Goal: Information Seeking & Learning: Learn about a topic

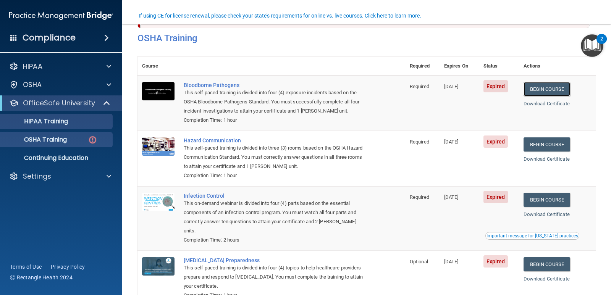
scroll to position [74, 0]
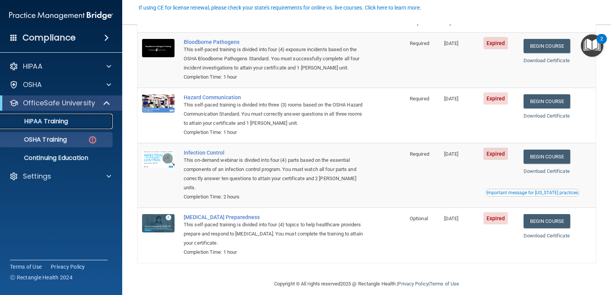
click at [39, 118] on p "HIPAA Training" at bounding box center [36, 122] width 63 height 8
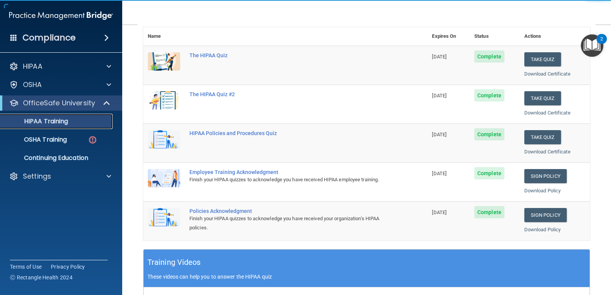
scroll to position [126, 0]
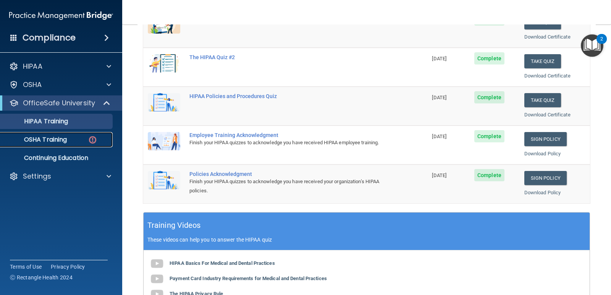
click at [37, 138] on p "OSHA Training" at bounding box center [36, 140] width 62 height 8
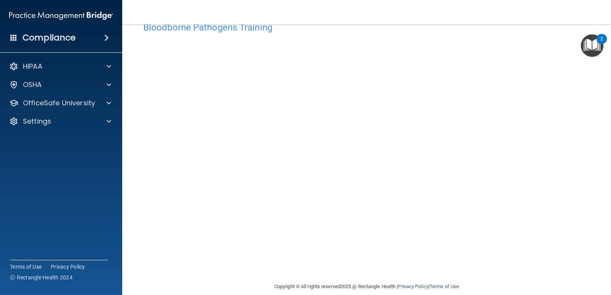
scroll to position [32, 0]
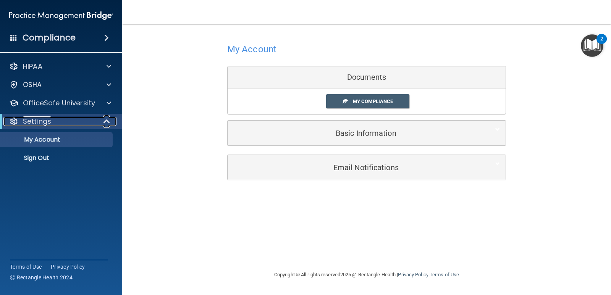
click at [110, 119] on span at bounding box center [107, 121] width 6 height 9
click at [110, 121] on span at bounding box center [108, 121] width 5 height 9
click at [112, 106] on div at bounding box center [107, 103] width 19 height 9
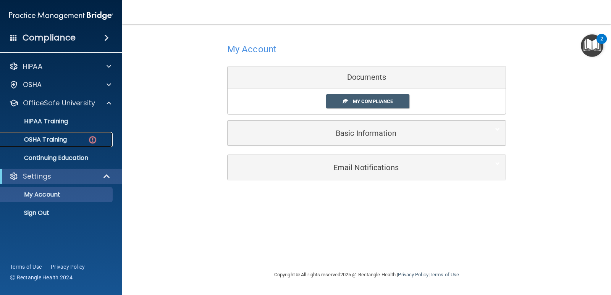
click at [64, 137] on p "OSHA Training" at bounding box center [36, 140] width 62 height 8
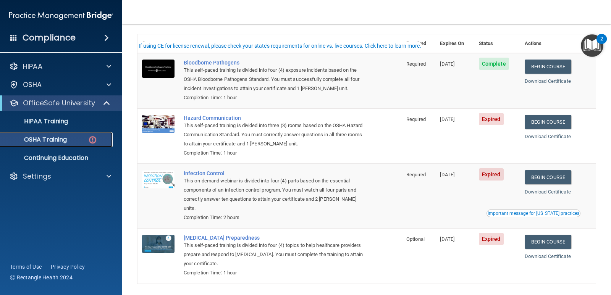
scroll to position [36, 0]
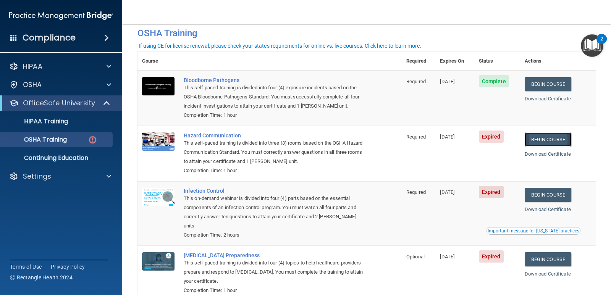
click at [547, 145] on link "Begin Course" at bounding box center [548, 140] width 47 height 14
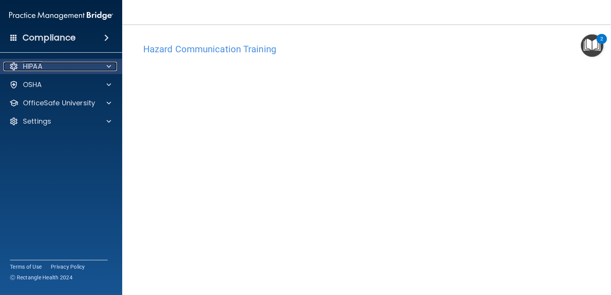
click at [33, 65] on p "HIPAA" at bounding box center [32, 66] width 19 height 9
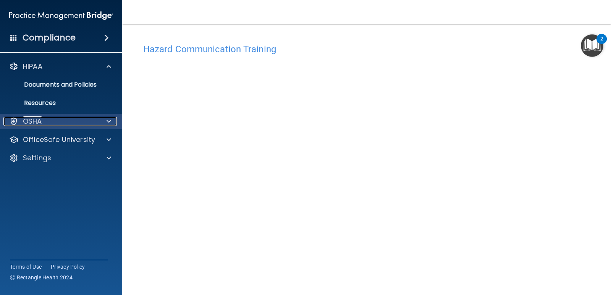
click at [61, 124] on div "OSHA" at bounding box center [50, 121] width 95 height 9
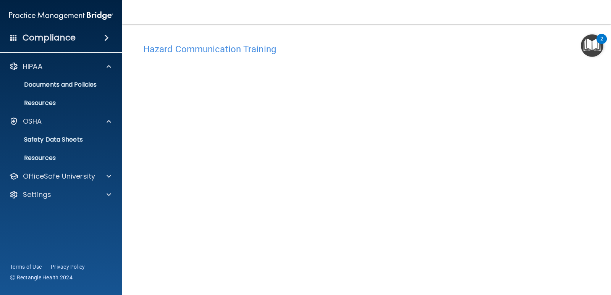
click at [61, 149] on ul "Documents Safety Data Sheets Self-Assessment Injury and Illness Report Resources" at bounding box center [61, 147] width 138 height 37
click at [68, 146] on link "Safety Data Sheets" at bounding box center [52, 139] width 120 height 15
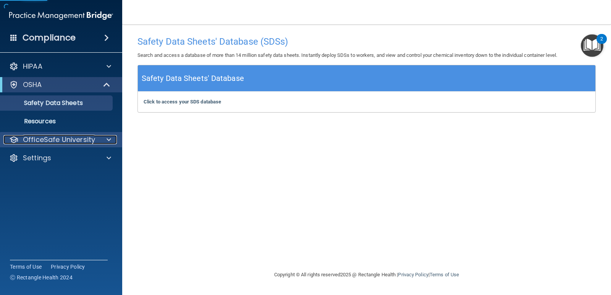
click at [63, 139] on p "OfficeSafe University" at bounding box center [59, 139] width 72 height 9
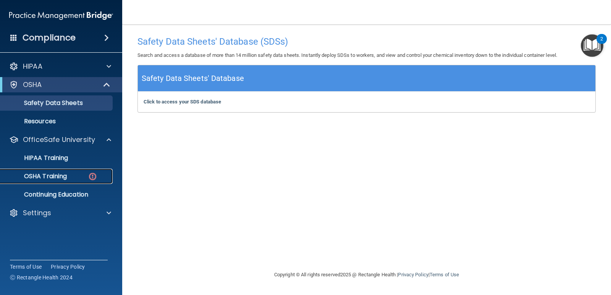
click at [82, 173] on div "OSHA Training" at bounding box center [57, 177] width 104 height 8
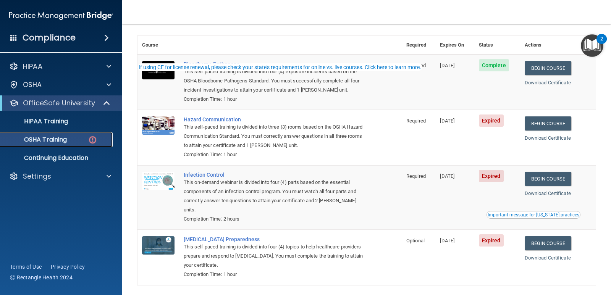
scroll to position [74, 0]
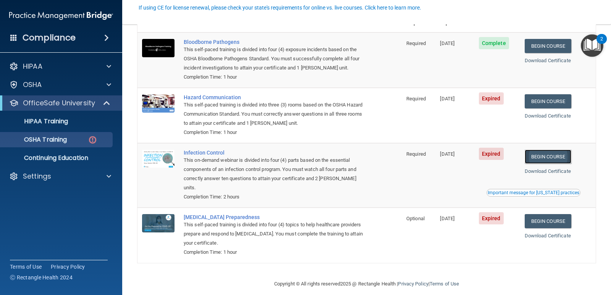
click at [546, 161] on link "Begin Course" at bounding box center [548, 157] width 47 height 14
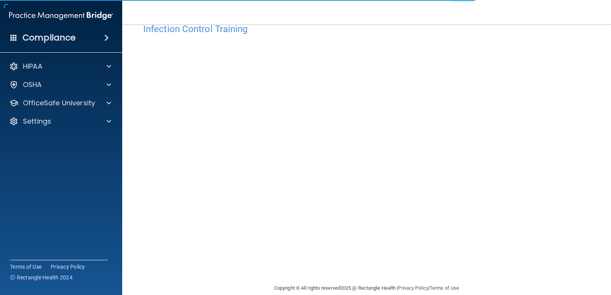
scroll to position [32, 0]
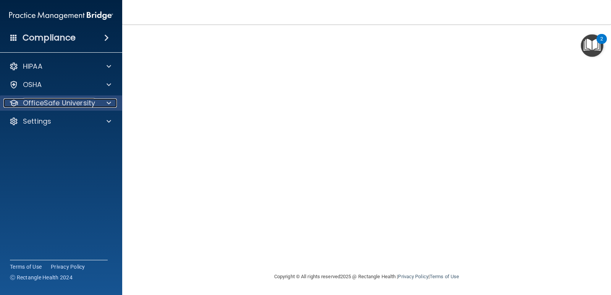
click at [49, 102] on p "OfficeSafe University" at bounding box center [59, 103] width 72 height 9
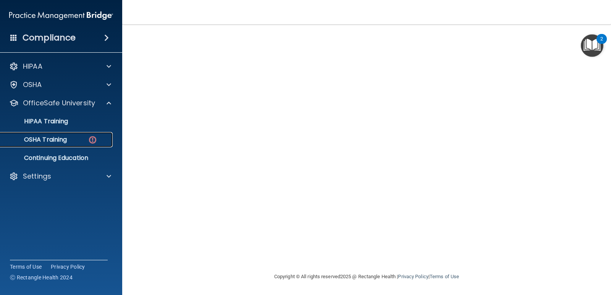
click at [65, 144] on p "OSHA Training" at bounding box center [36, 140] width 62 height 8
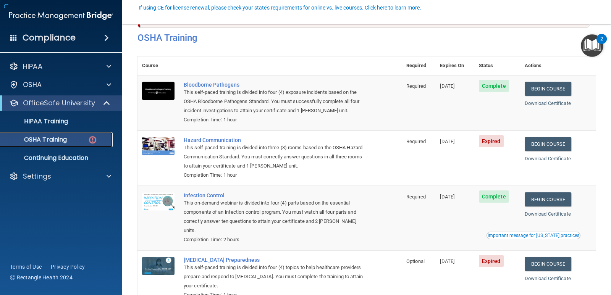
scroll to position [74, 0]
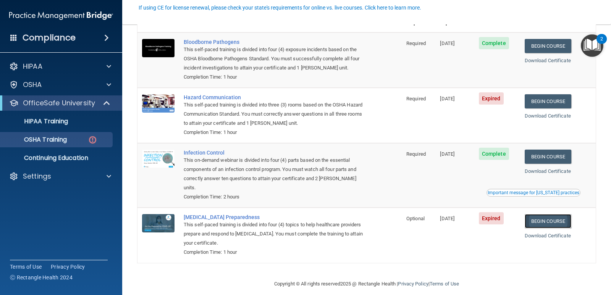
click at [542, 216] on link "Begin Course" at bounding box center [548, 221] width 47 height 14
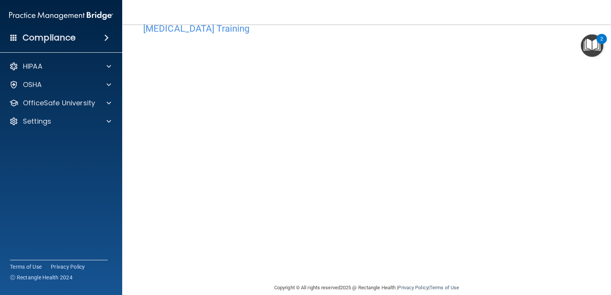
scroll to position [32, 0]
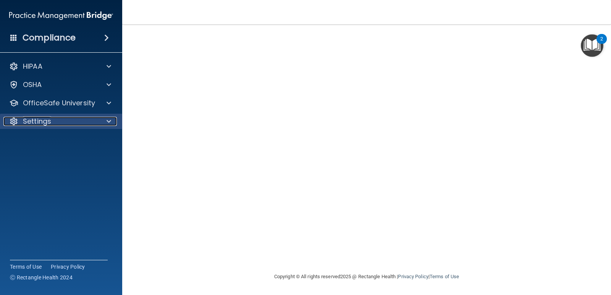
click at [108, 120] on span at bounding box center [109, 121] width 5 height 9
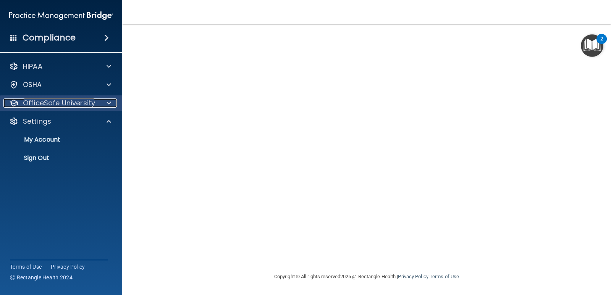
click at [108, 105] on span at bounding box center [109, 103] width 5 height 9
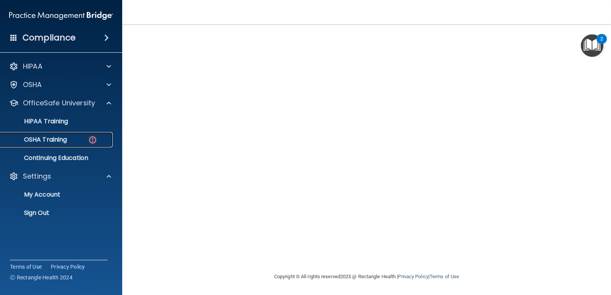
click at [83, 142] on div "OSHA Training" at bounding box center [57, 140] width 104 height 8
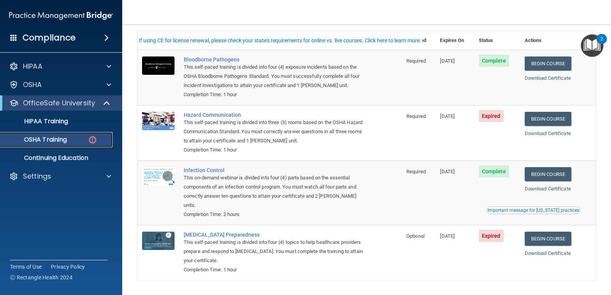
scroll to position [74, 0]
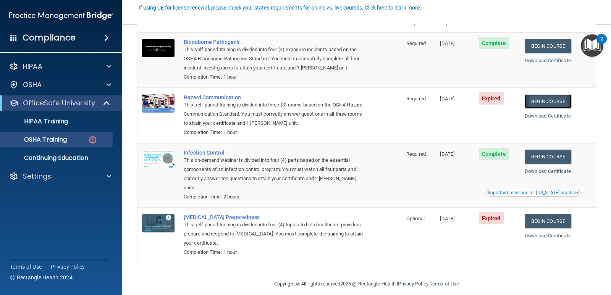
click at [537, 103] on link "Begin Course" at bounding box center [548, 101] width 47 height 14
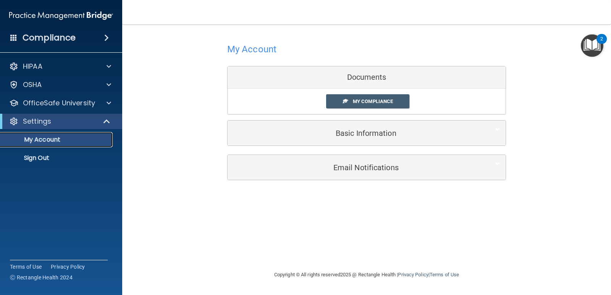
click at [84, 137] on p "My Account" at bounding box center [57, 140] width 104 height 8
